Goal: Check status: Check status

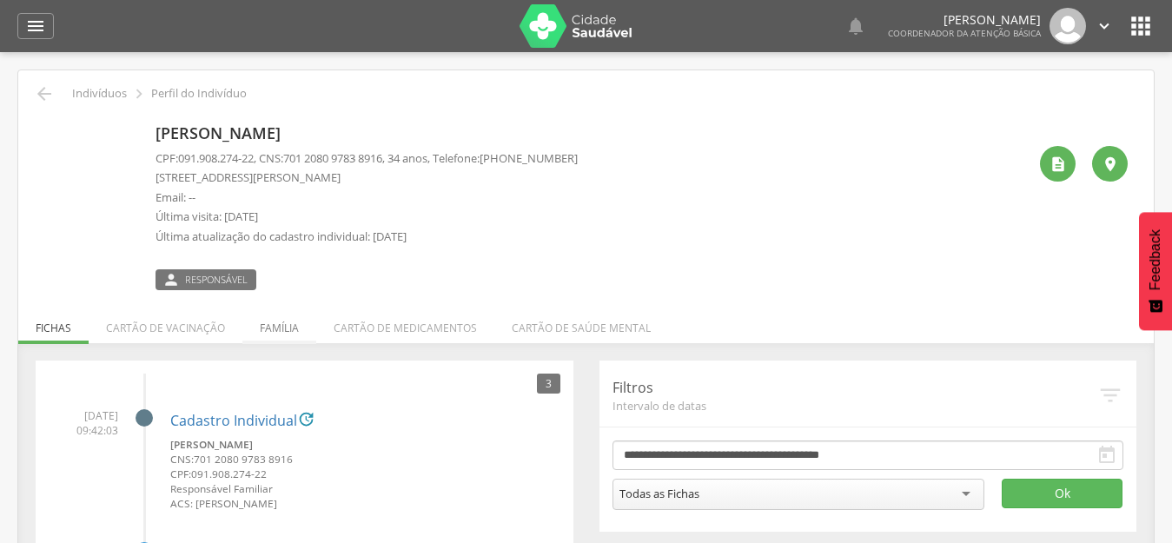
click at [284, 323] on li "Família" at bounding box center [279, 323] width 74 height 41
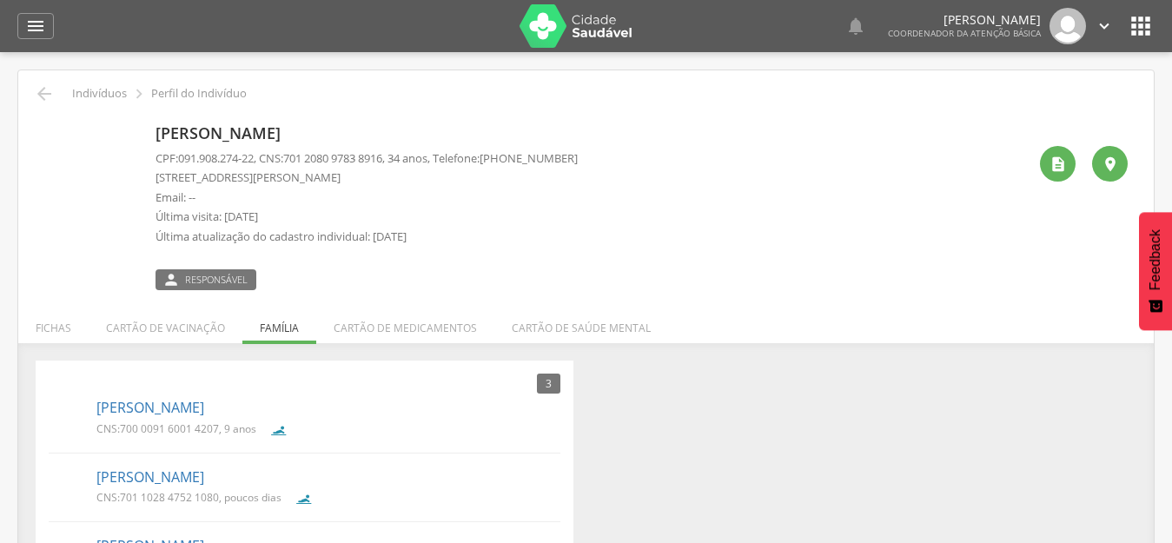
scroll to position [73, 0]
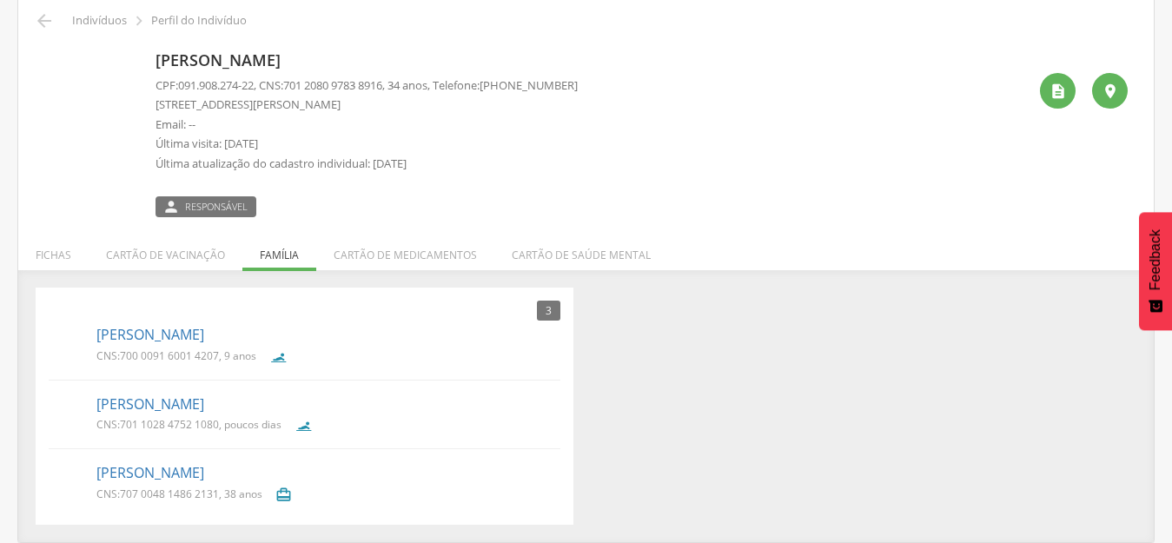
click at [699, 134] on div "Osmailma Bezerra da Silva CPF: 091.908.274-22 , CNS: 701 2080 9783 8916 , 34 an…" at bounding box center [590, 130] width 871 height 173
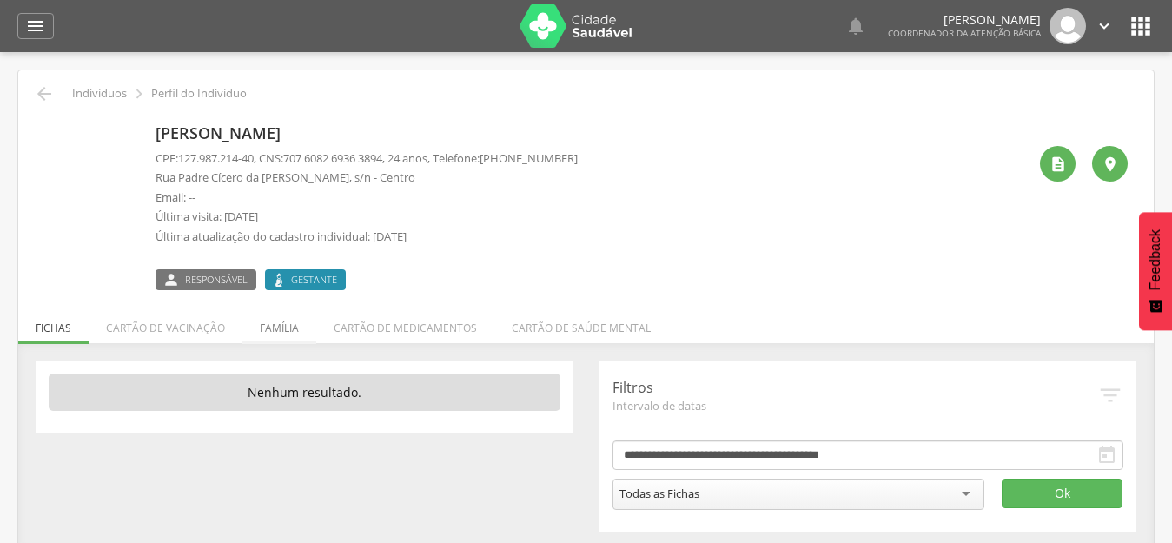
click at [283, 323] on li "Família" at bounding box center [279, 323] width 74 height 41
